Goal: Obtain resource: Obtain resource

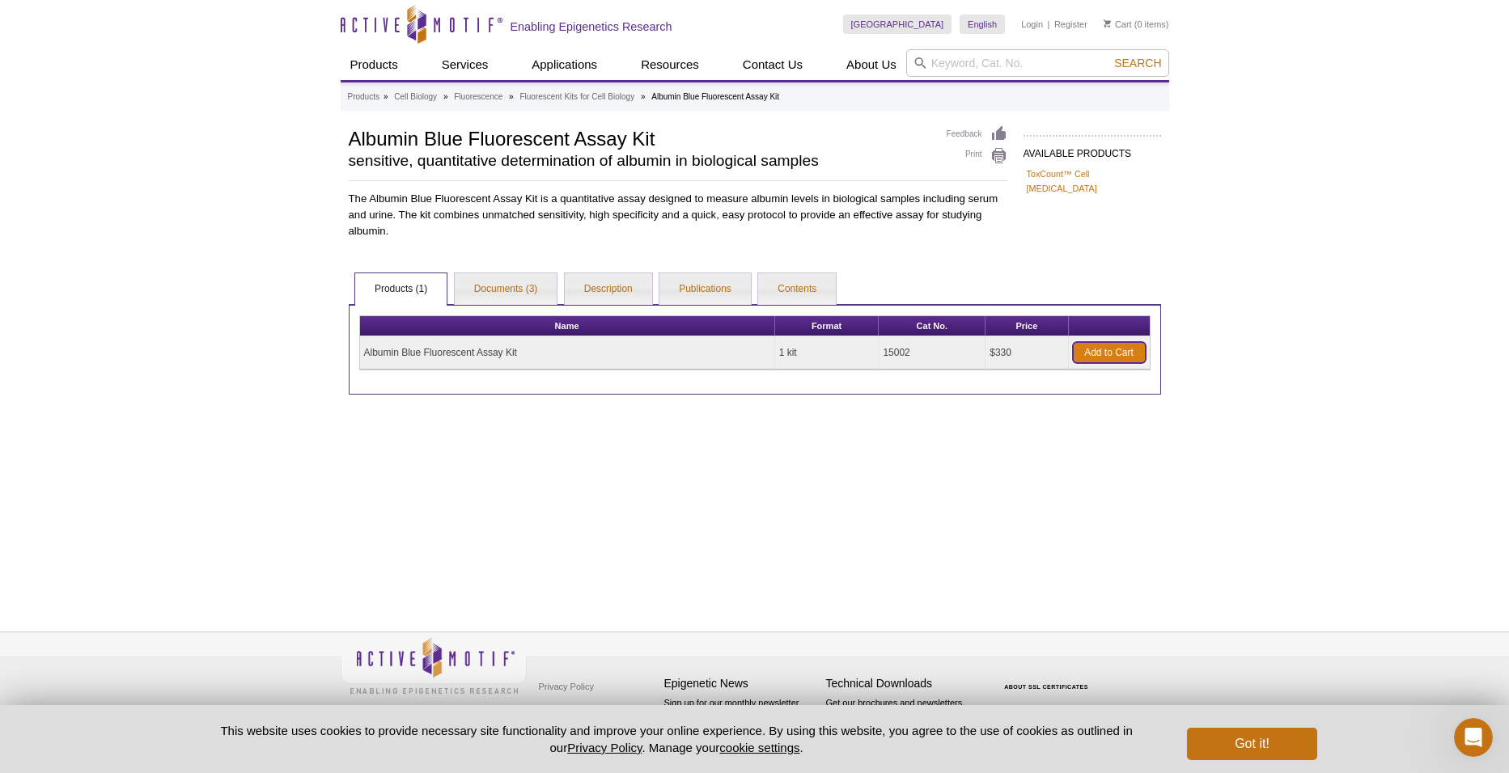
click at [1103, 353] on link "Add to Cart" at bounding box center [1109, 352] width 73 height 21
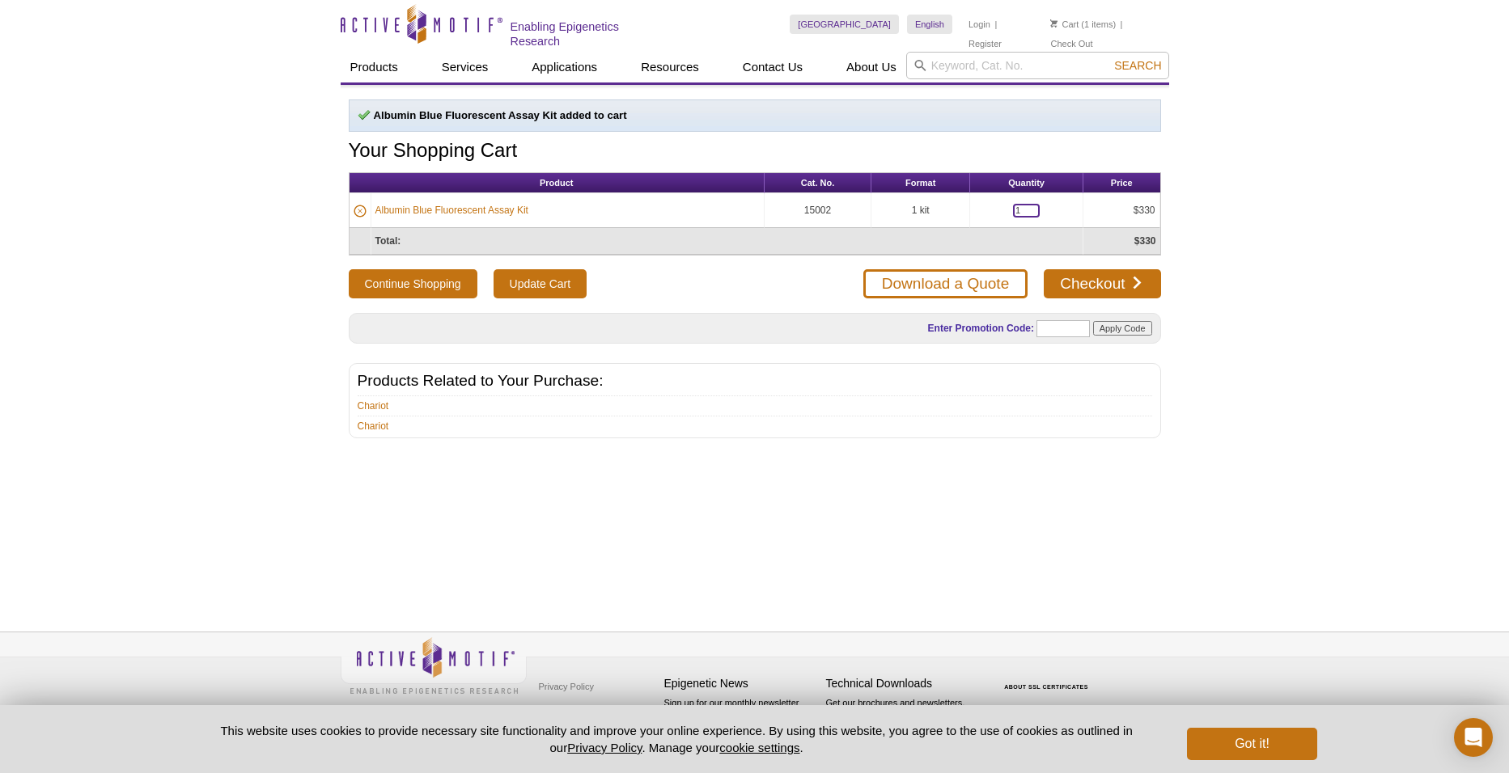
drag, startPoint x: 1018, startPoint y: 211, endPoint x: 991, endPoint y: 210, distance: 27.6
click at [991, 210] on td "1" at bounding box center [1026, 210] width 113 height 35
type input "5"
click at [957, 288] on link "Download a Quote" at bounding box center [945, 283] width 164 height 29
click at [562, 290] on input "Update Cart" at bounding box center [539, 283] width 93 height 29
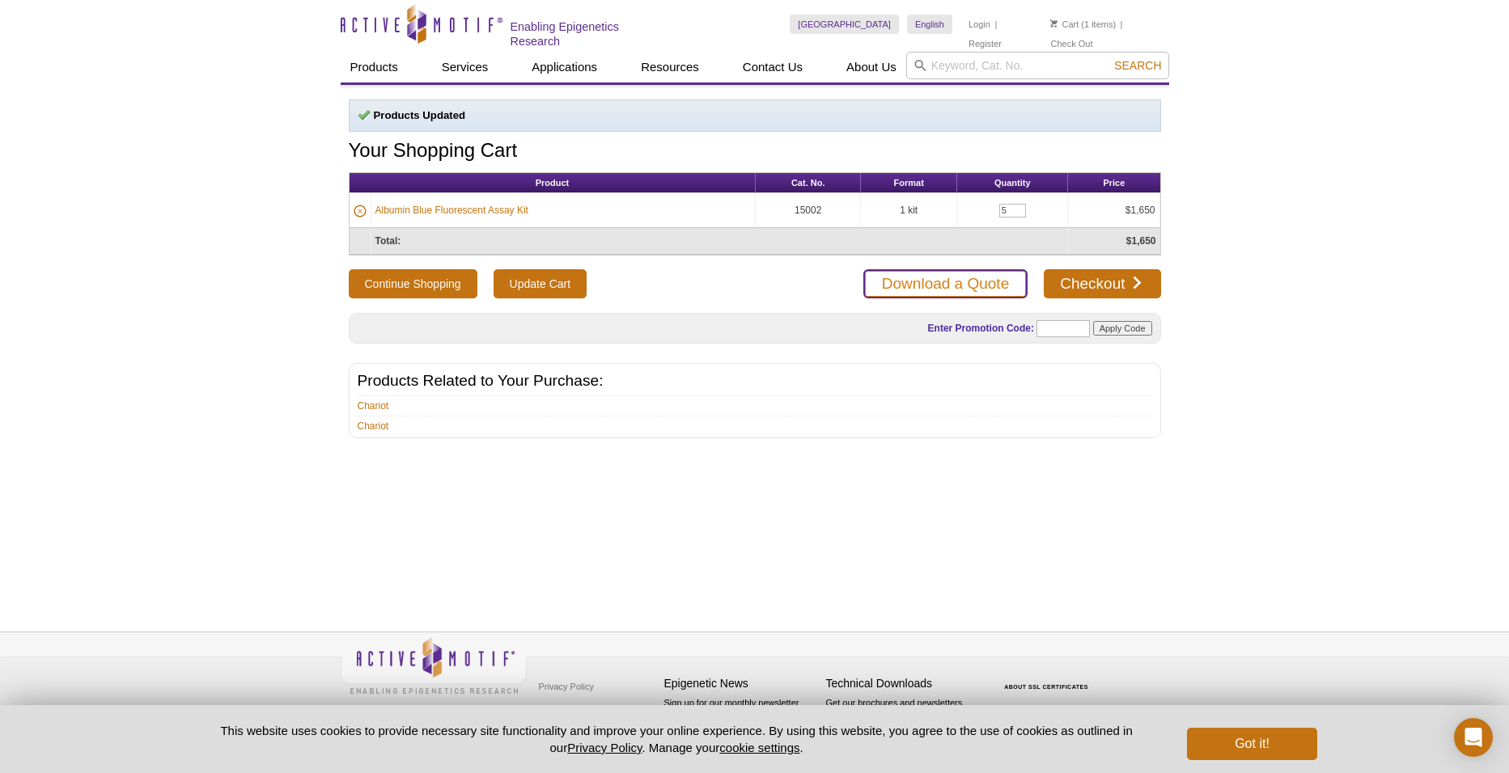
click at [933, 279] on link "Download a Quote" at bounding box center [945, 283] width 164 height 29
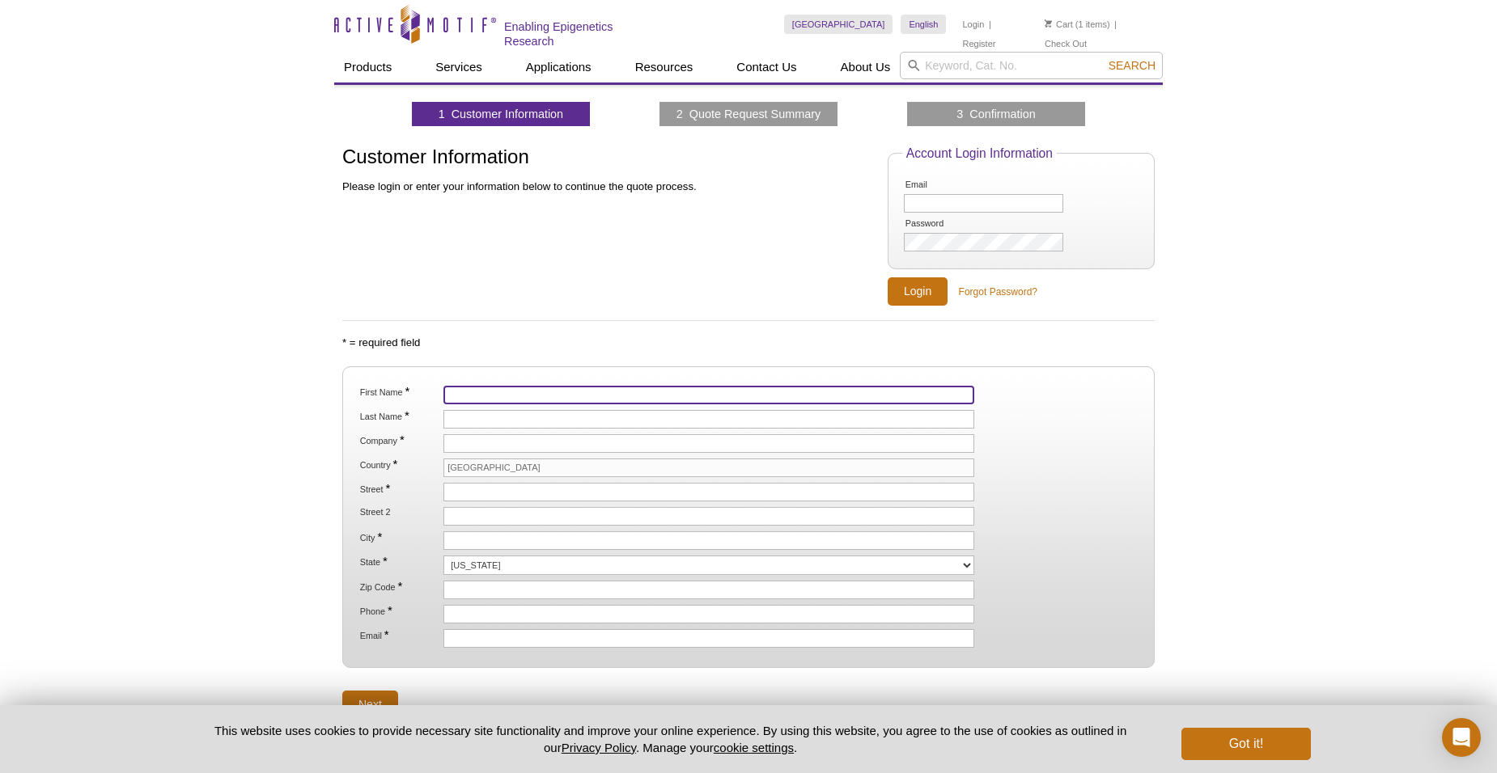
click at [526, 396] on input "First Name *" at bounding box center [708, 395] width 531 height 19
type input "Mary"
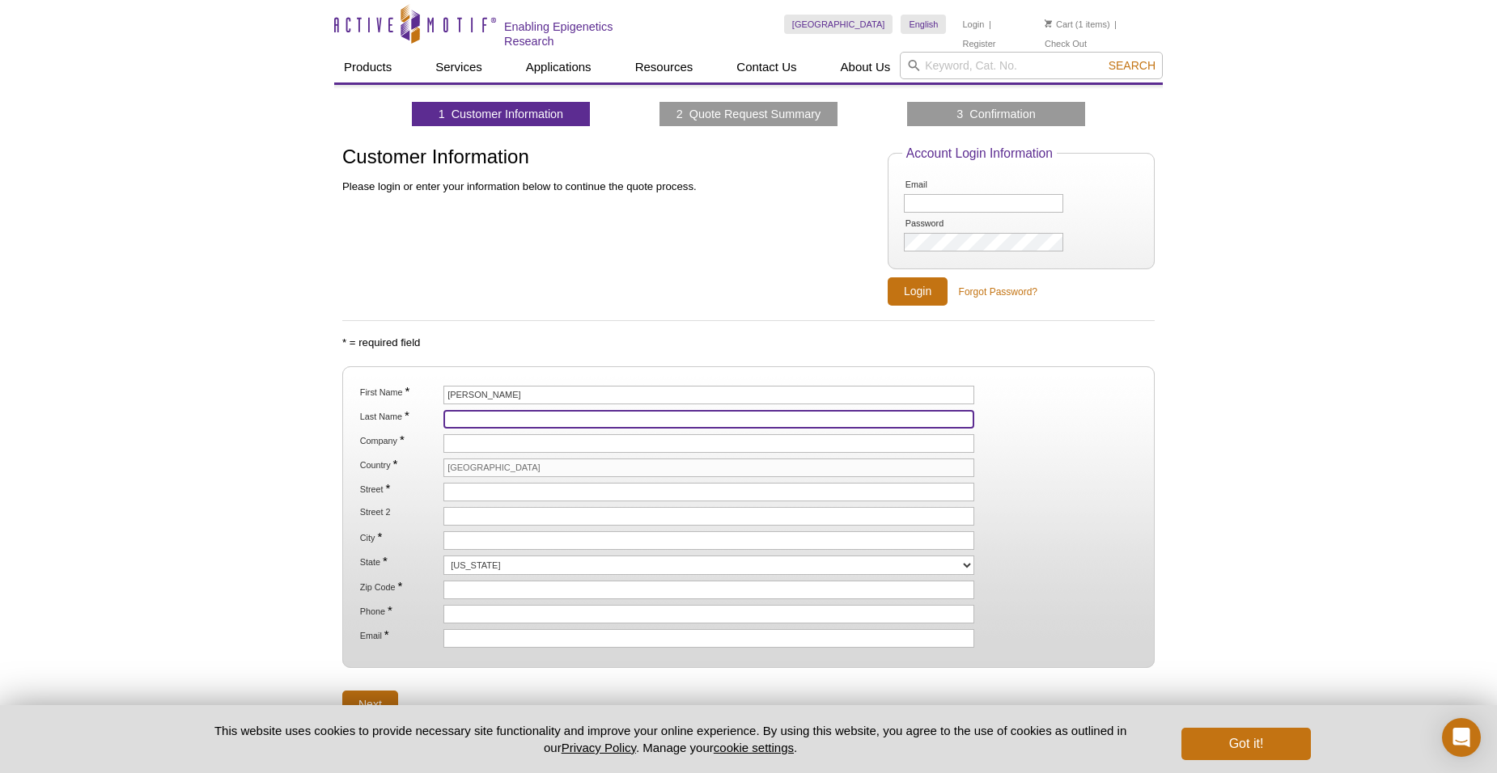
type input "Cherian-Shaw"
type input "Please send me a quote for Qty1- 96 well plate"
type input "30912"
type input "7068770781"
type input "[EMAIL_ADDRESS][DOMAIN_NAME]"
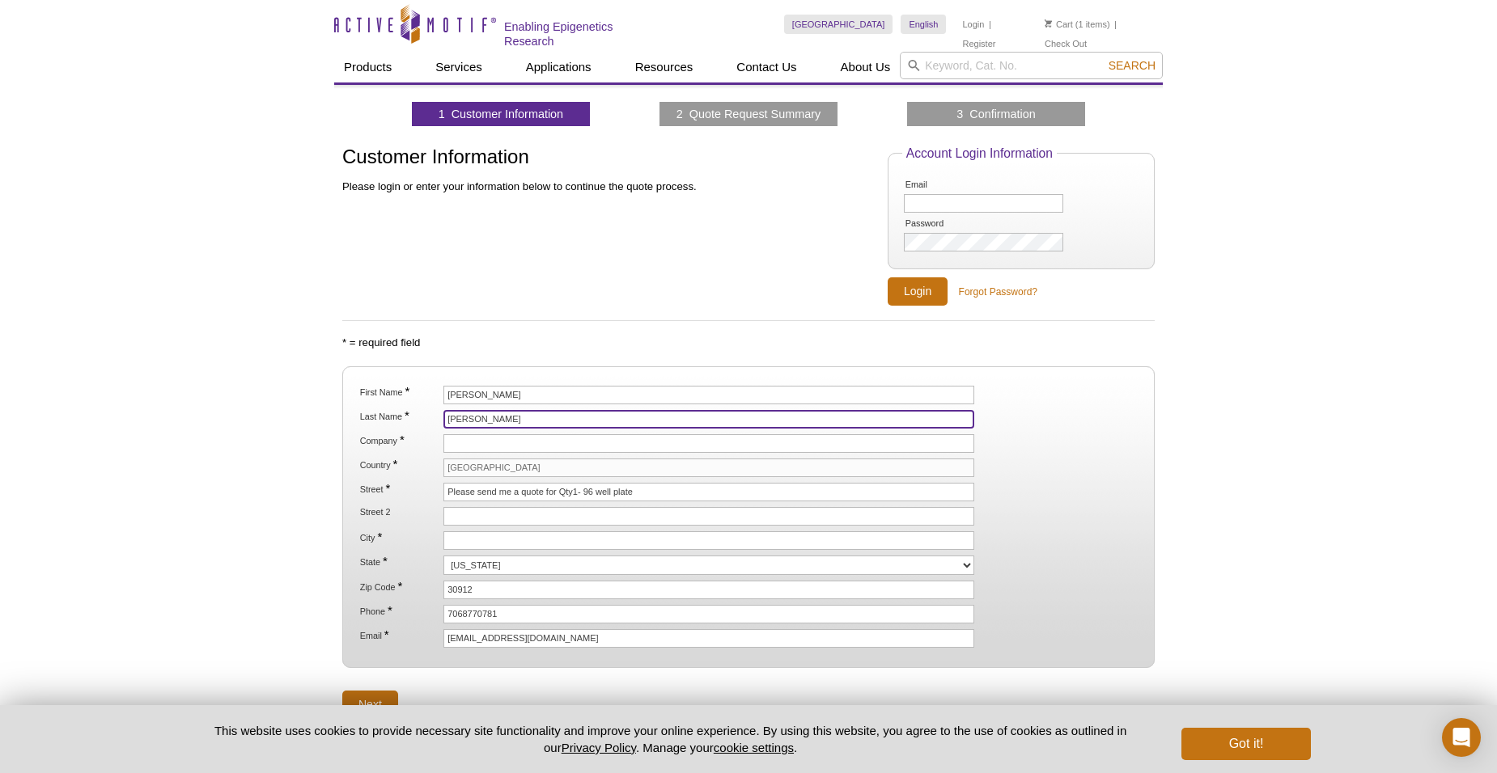
click at [481, 414] on input "Cherian-Shaw" at bounding box center [708, 419] width 531 height 19
type input "[PERSON_NAME]"
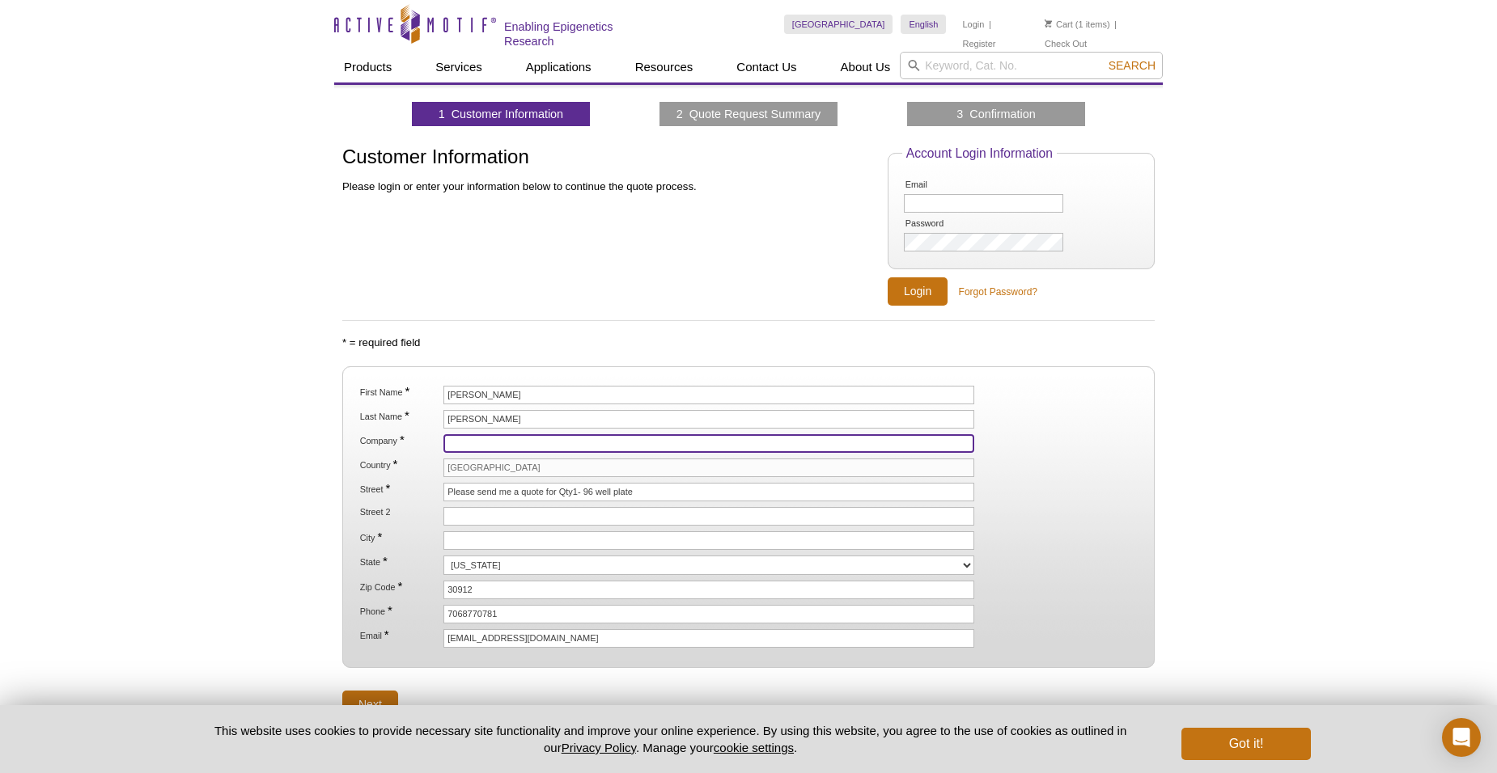
click at [479, 449] on input "Company *" at bounding box center [708, 443] width 531 height 19
type input "Augusta University"
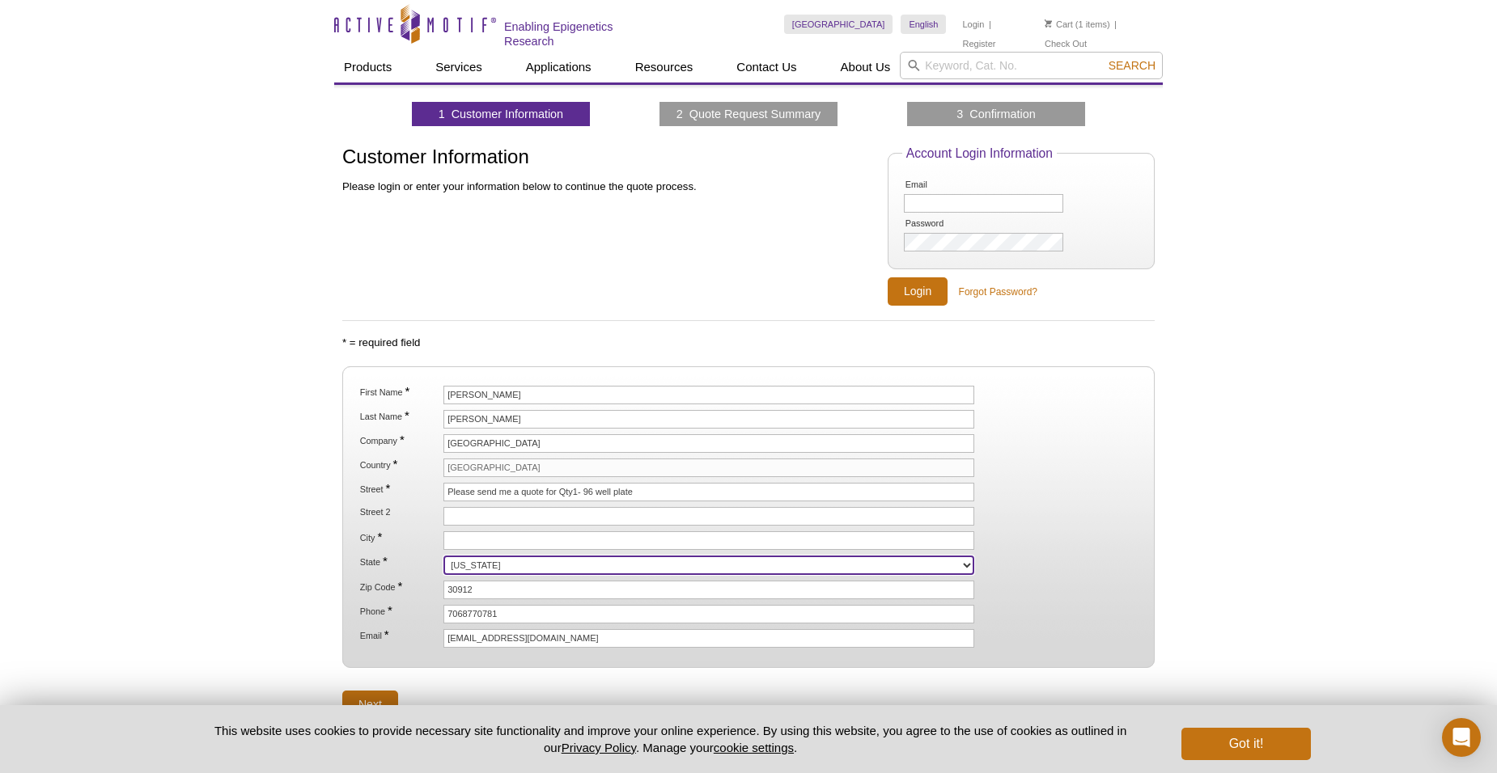
select select "GA"
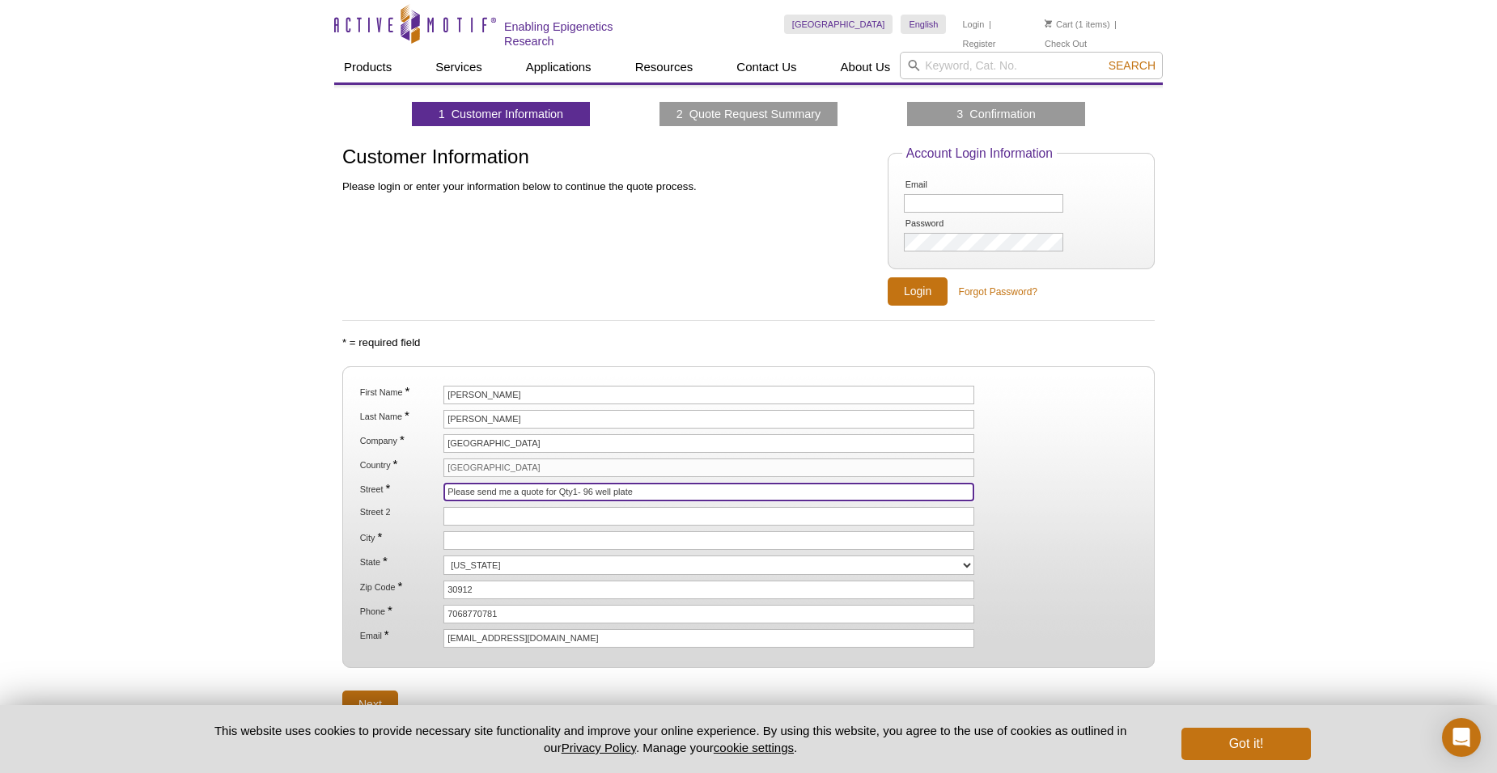
drag, startPoint x: 682, startPoint y: 489, endPoint x: 408, endPoint y: 485, distance: 274.3
click at [408, 485] on li "Street * Please send me a quote for Qty1- 96 well plate" at bounding box center [748, 492] width 780 height 19
click at [466, 460] on input "[GEOGRAPHIC_DATA]" at bounding box center [708, 468] width 531 height 19
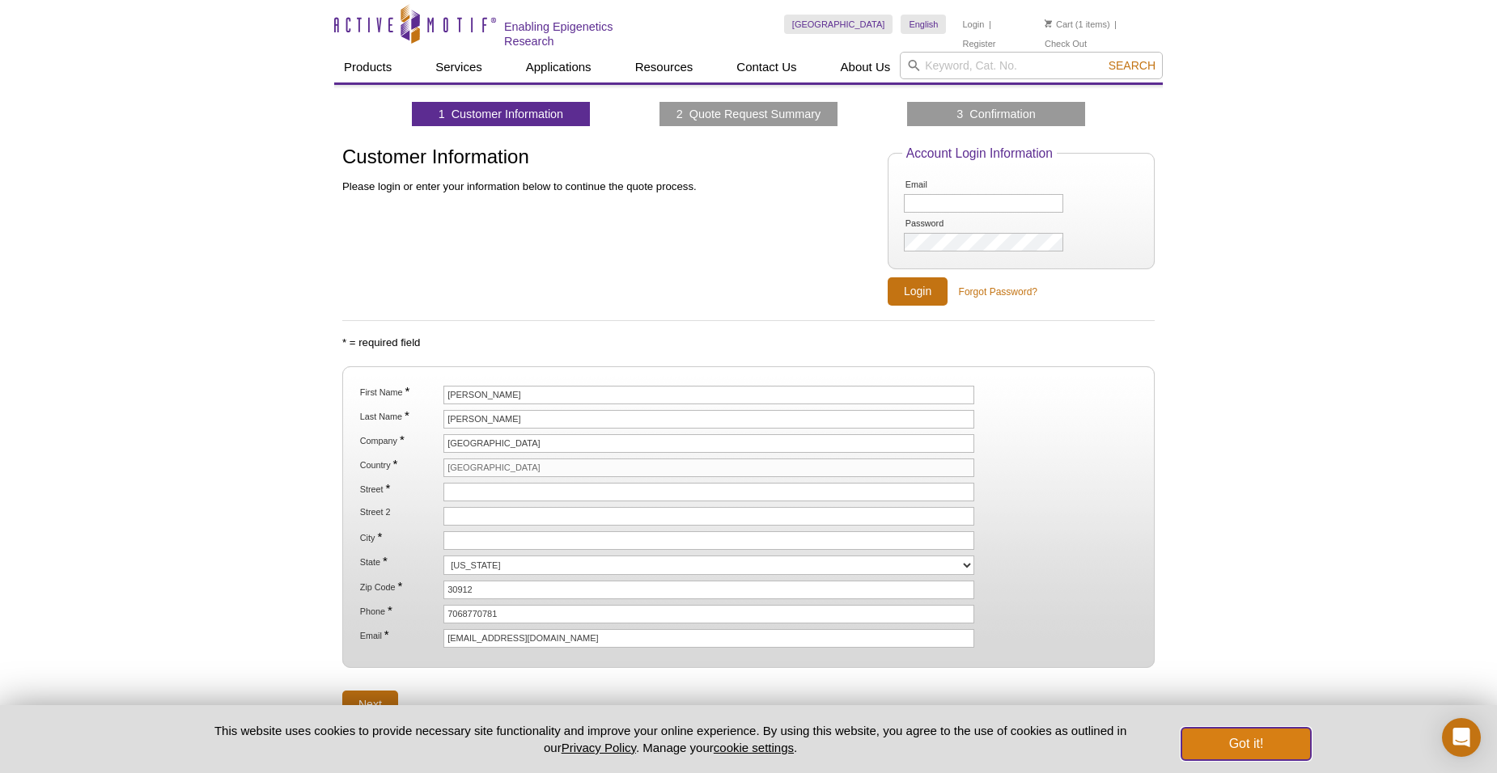
click at [1256, 744] on button "Got it!" at bounding box center [1245, 744] width 129 height 32
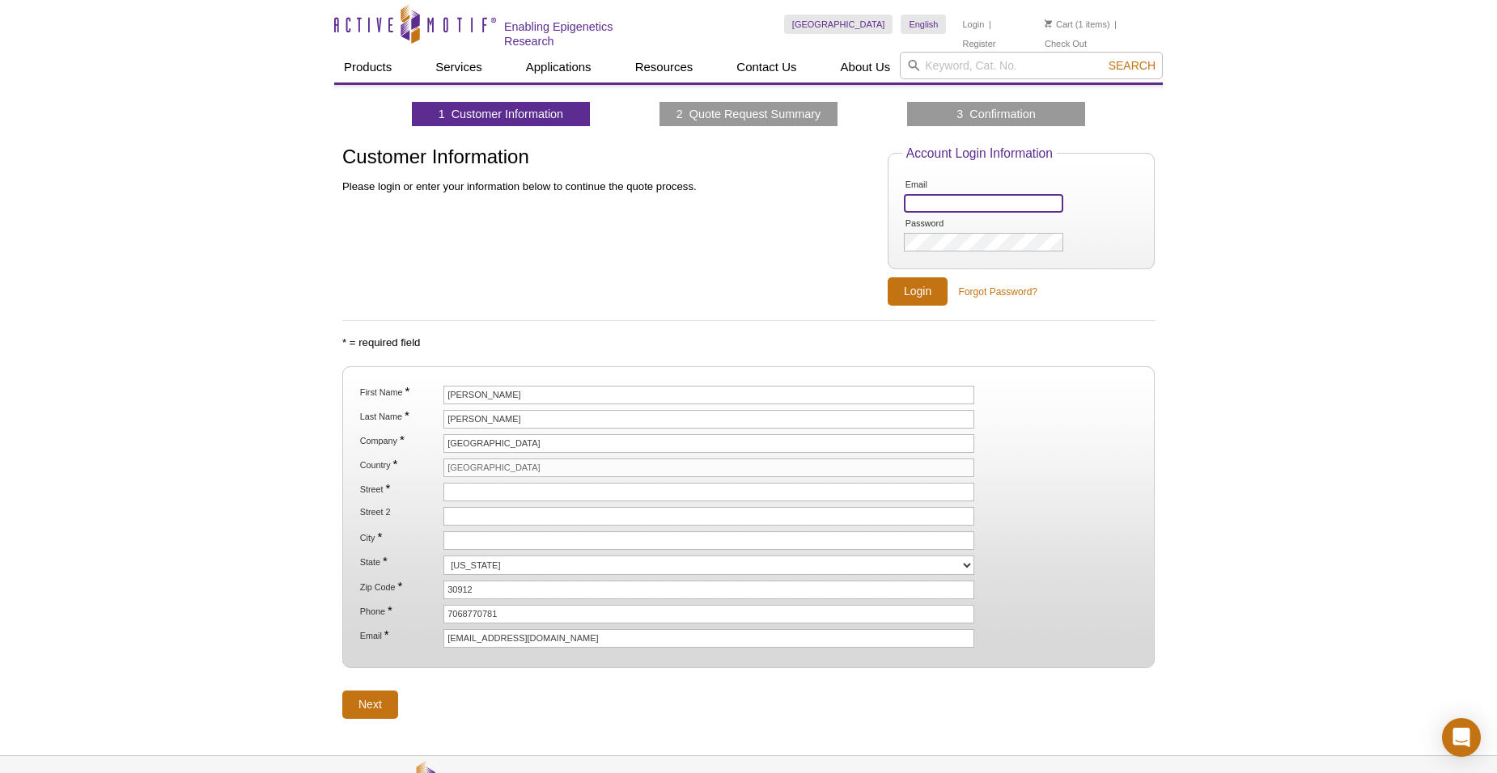
click at [960, 199] on input "Email" at bounding box center [983, 203] width 159 height 19
type input "[EMAIL_ADDRESS][DOMAIN_NAME]"
click at [908, 285] on input "Login" at bounding box center [917, 291] width 60 height 28
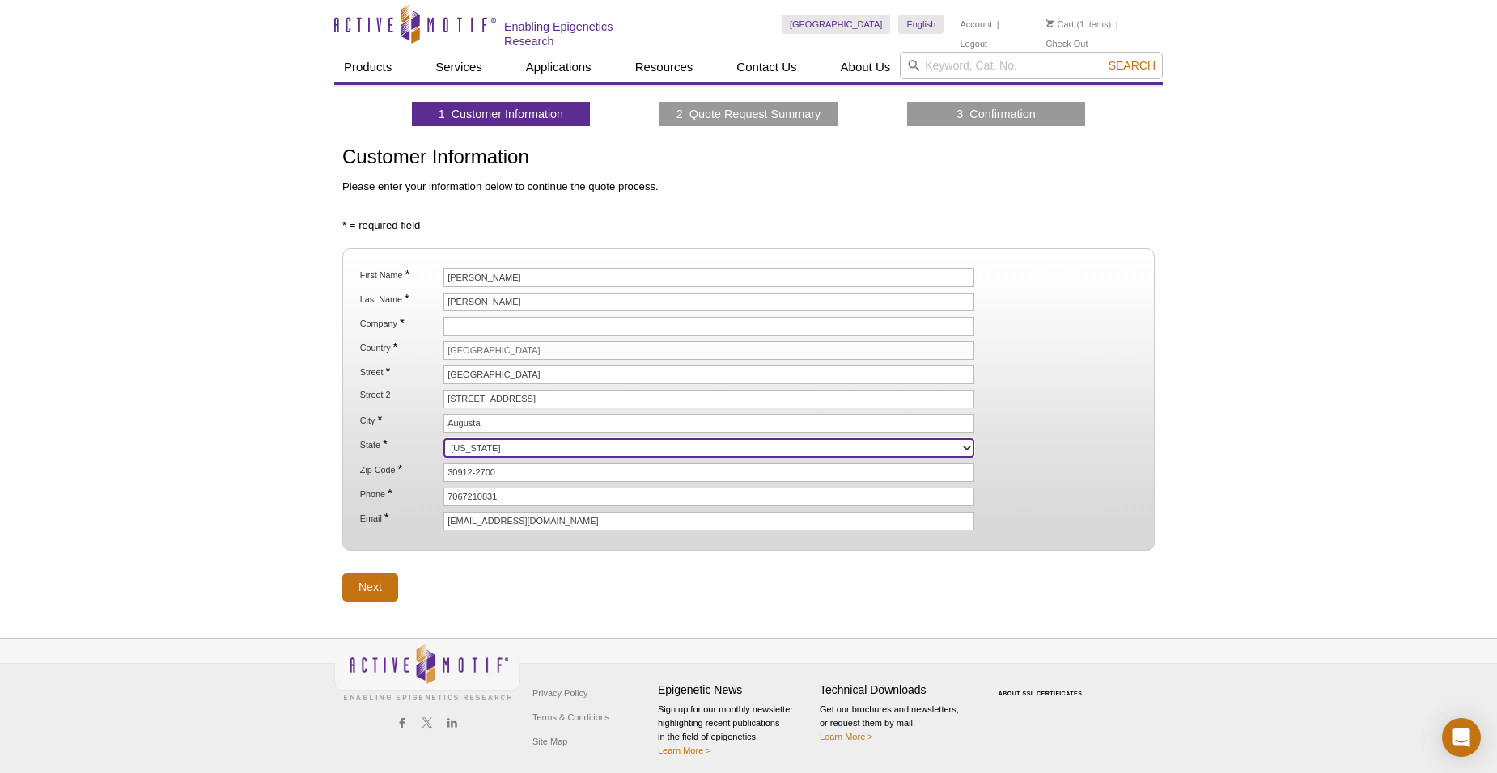
click at [517, 450] on select "[US_STATE] [US_STATE] [US_STATE] [US_STATE] [US_STATE] [US_STATE] [US_STATE] [U…" at bounding box center [708, 447] width 531 height 19
select select "GA"
click at [443, 438] on select "[US_STATE] [US_STATE] [US_STATE] [US_STATE] [US_STATE] [US_STATE] [US_STATE] [U…" at bounding box center [708, 447] width 531 height 19
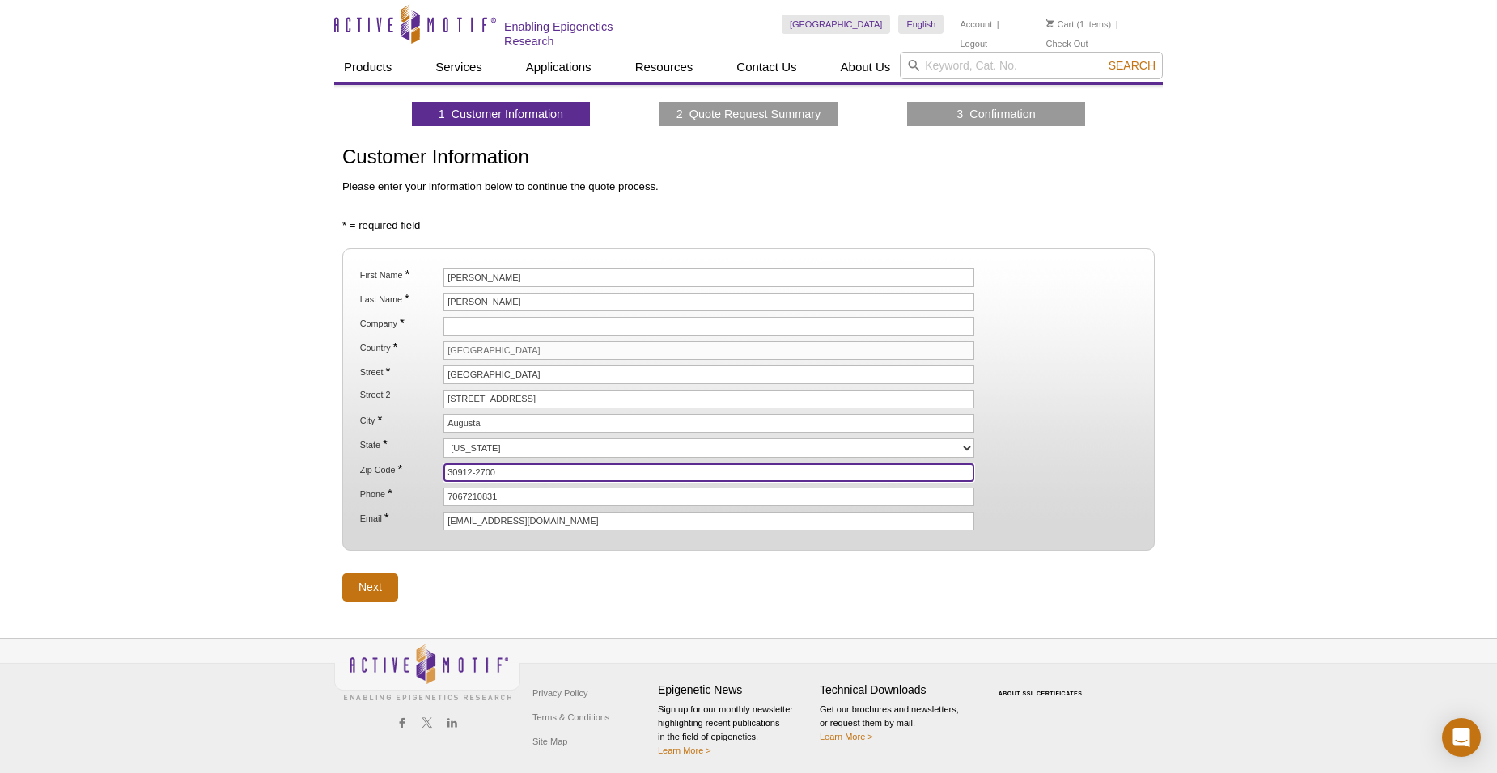
drag, startPoint x: 476, startPoint y: 472, endPoint x: 523, endPoint y: 472, distance: 46.9
click at [523, 472] on input "30912-2700" at bounding box center [708, 473] width 531 height 19
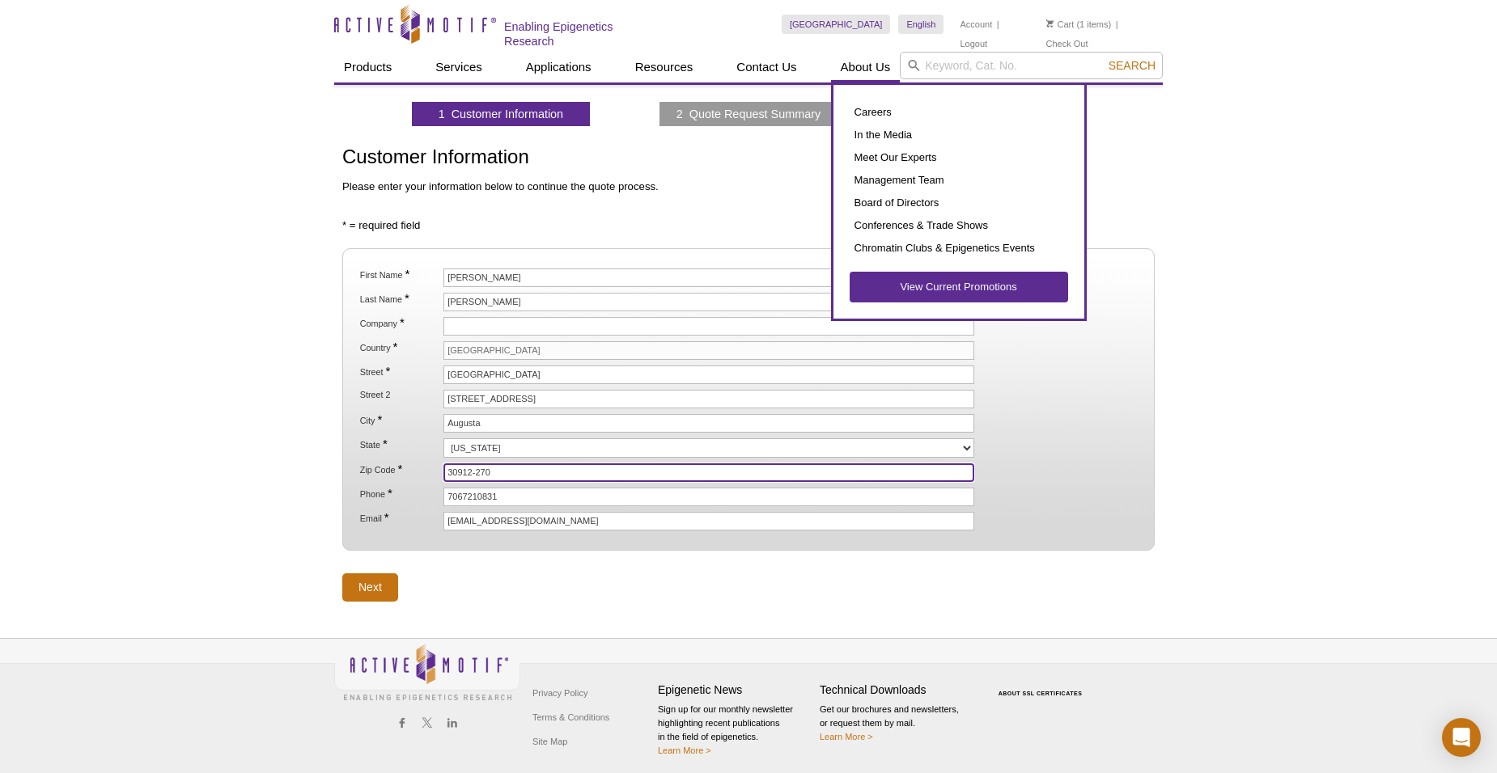
type input "30912-2700"
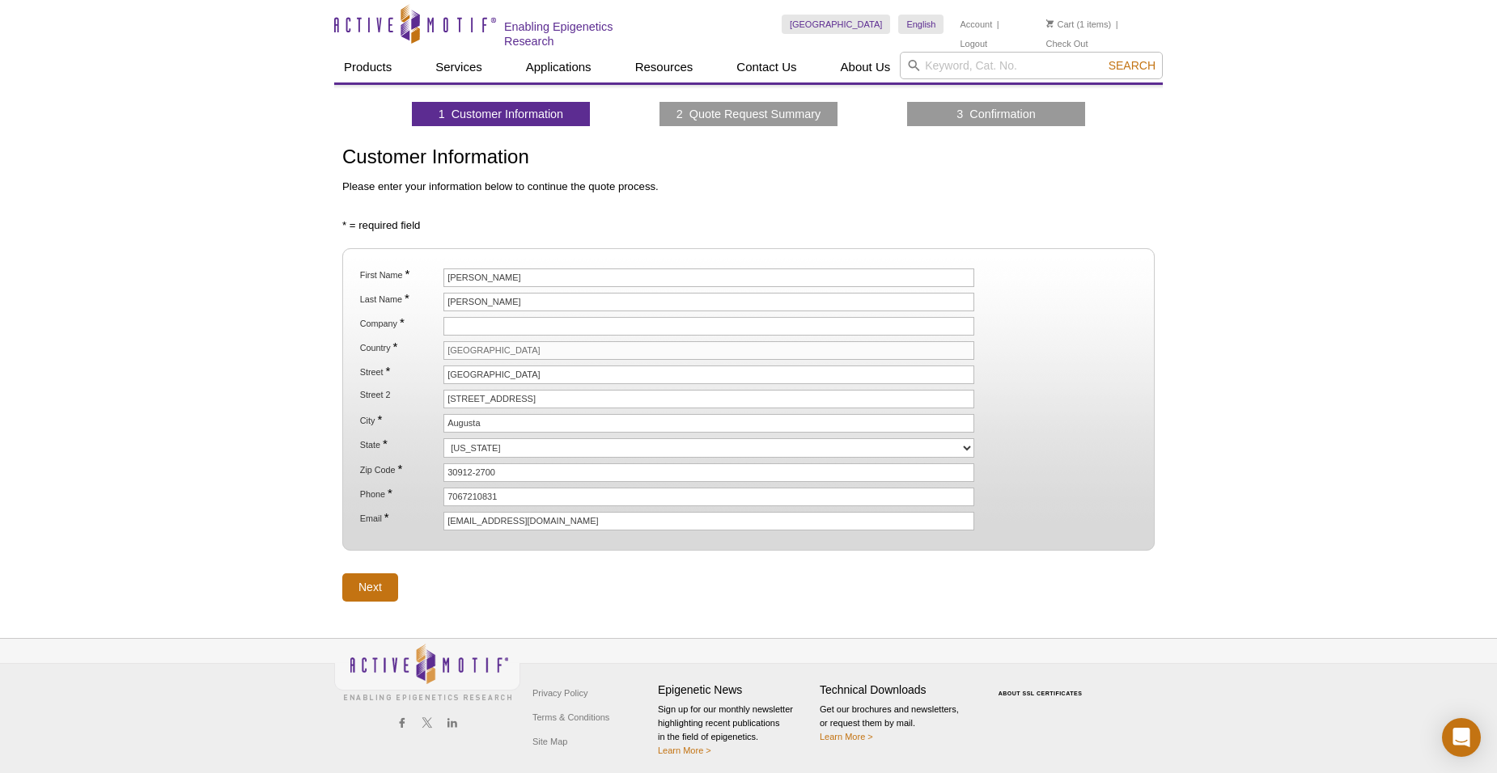
click at [273, 564] on div "Active Motif Logo Enabling Epigenetics Research 1 Search Skip to content Active…" at bounding box center [748, 390] width 1497 height 780
click at [373, 578] on input "Next" at bounding box center [370, 588] width 56 height 28
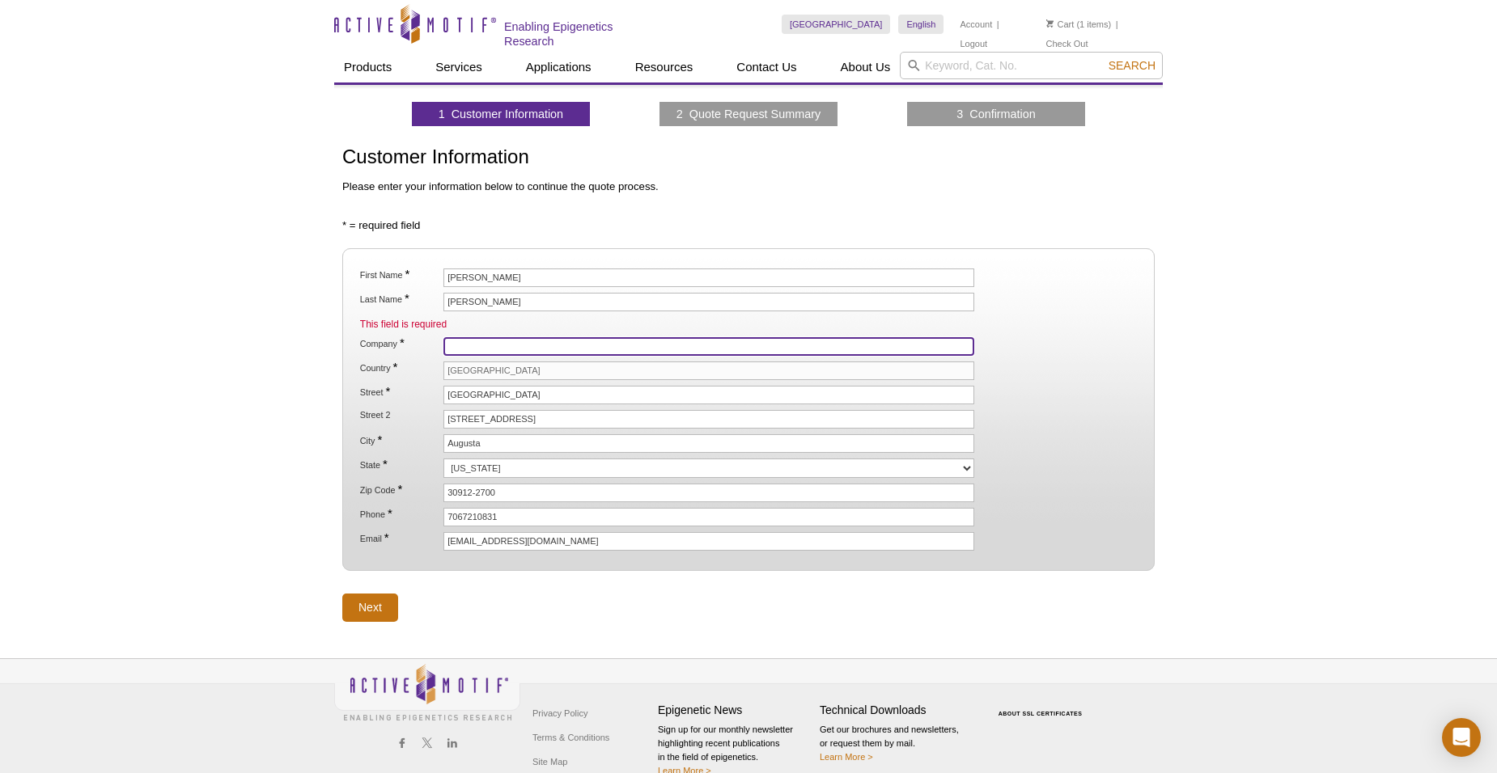
click at [481, 346] on input "Company *" at bounding box center [708, 346] width 531 height 19
type input "Augusta University"
click at [371, 599] on input "Next" at bounding box center [370, 608] width 56 height 28
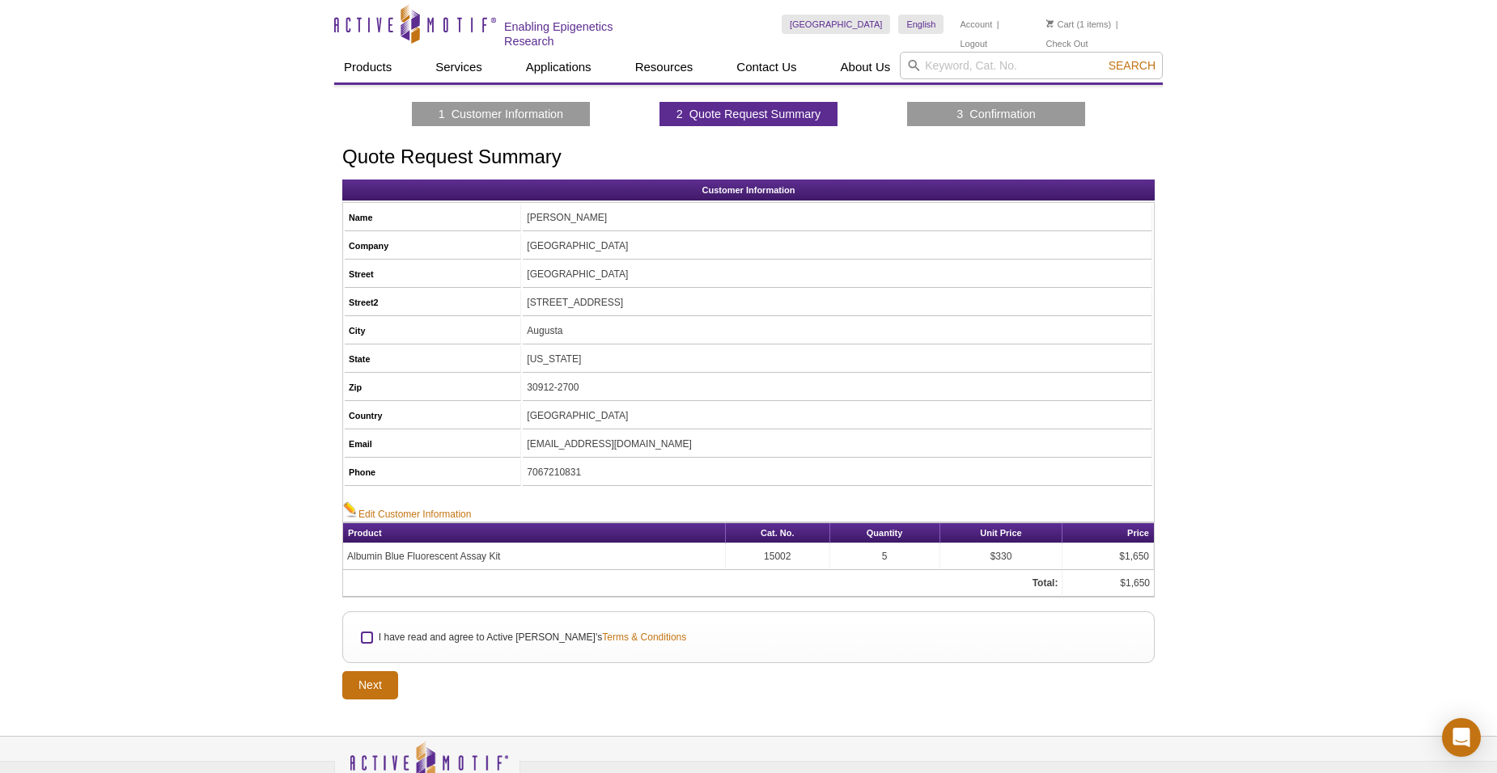
click at [368, 638] on input "I have read and agree to Active Motif's Terms & Conditions" at bounding box center [367, 638] width 11 height 11
checkbox input "true"
click at [392, 682] on input "Next" at bounding box center [370, 685] width 56 height 28
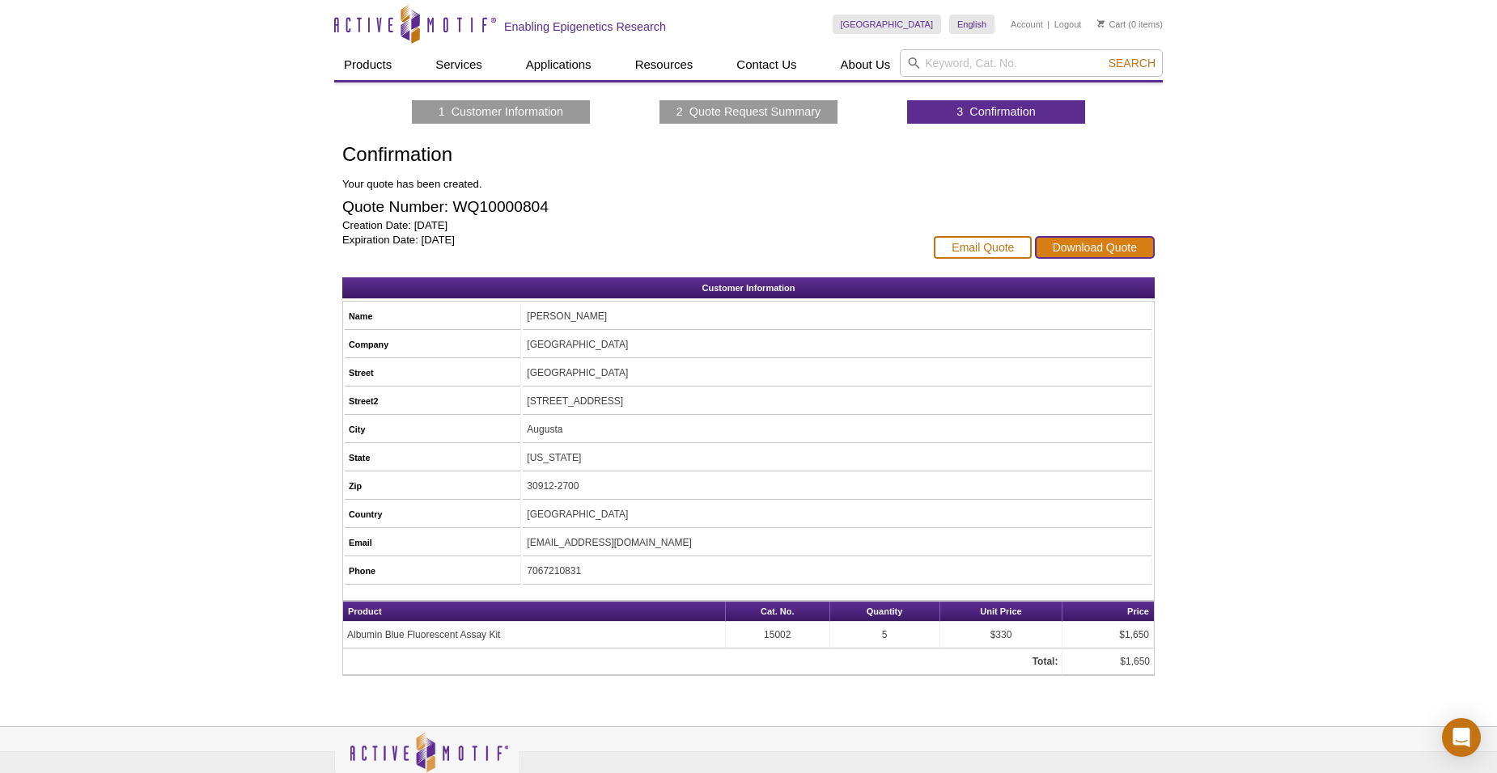
click at [1092, 243] on link "Download Quote" at bounding box center [1095, 247] width 120 height 23
